Goal: Check status

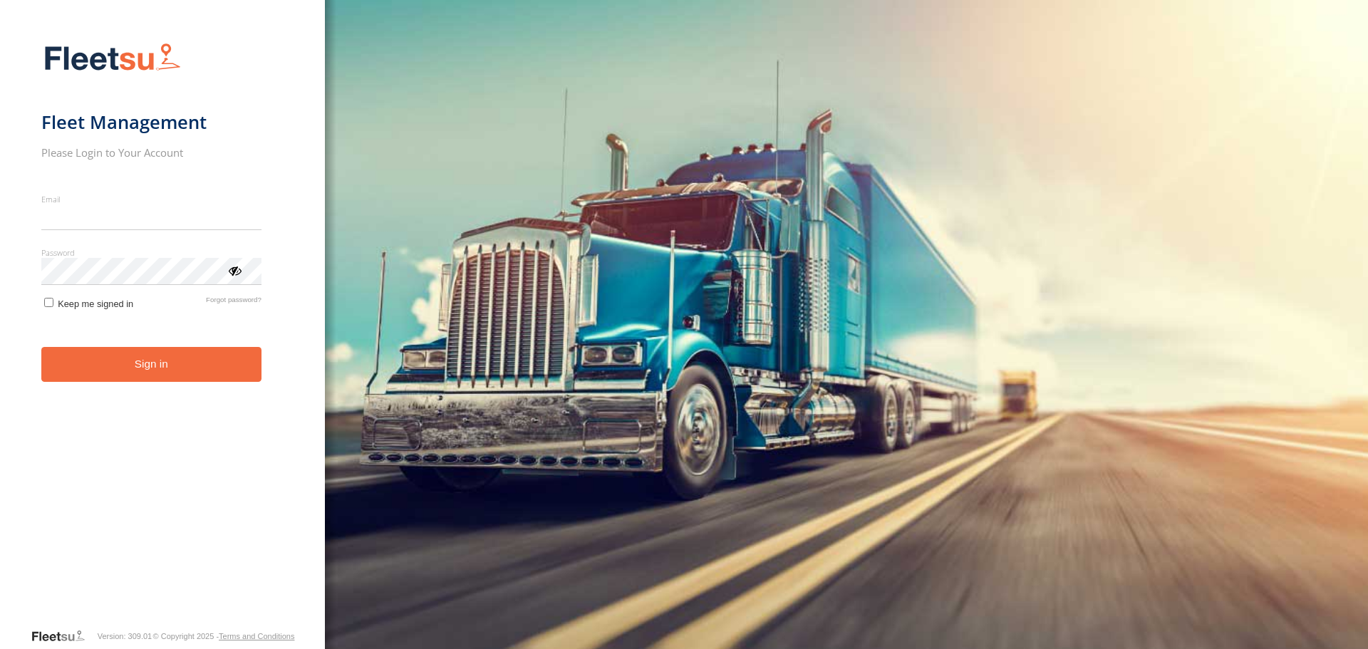
type input "**********"
click at [206, 375] on button "Sign in" at bounding box center [151, 364] width 220 height 35
